Goal: Check status

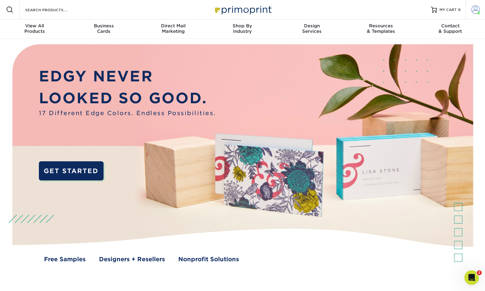
click at [472, 12] on span at bounding box center [476, 9] width 9 height 9
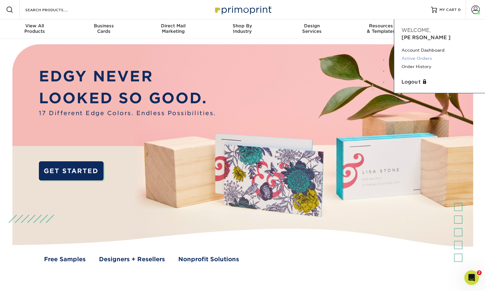
click at [425, 54] on link "Active Orders" at bounding box center [440, 58] width 76 height 8
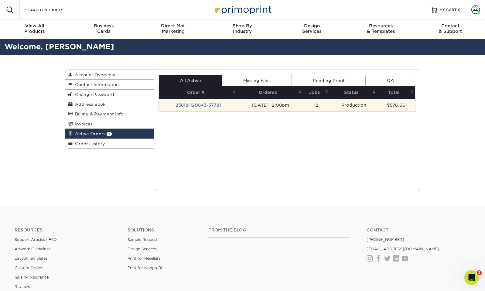
click at [216, 107] on td "25818-120843-37781" at bounding box center [198, 105] width 79 height 13
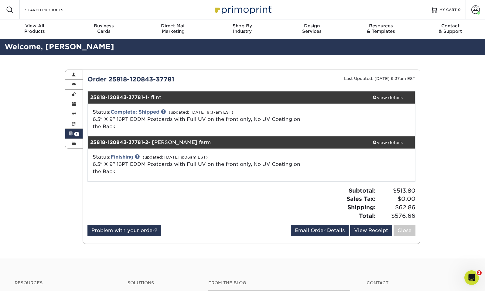
scroll to position [5, 0]
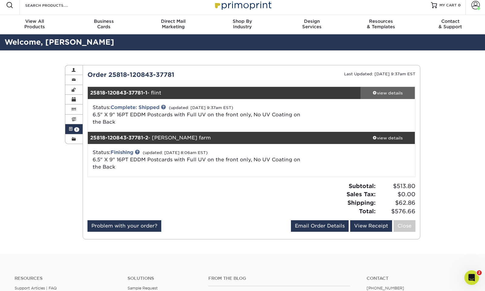
click at [382, 91] on div "view details" at bounding box center [388, 93] width 55 height 6
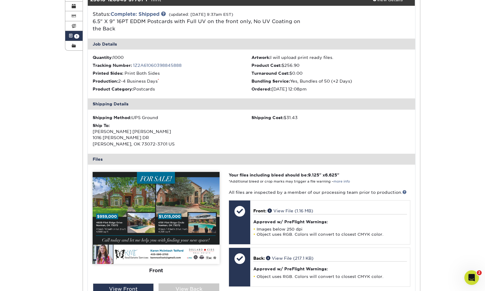
scroll to position [128, 0]
